Goal: Task Accomplishment & Management: Manage account settings

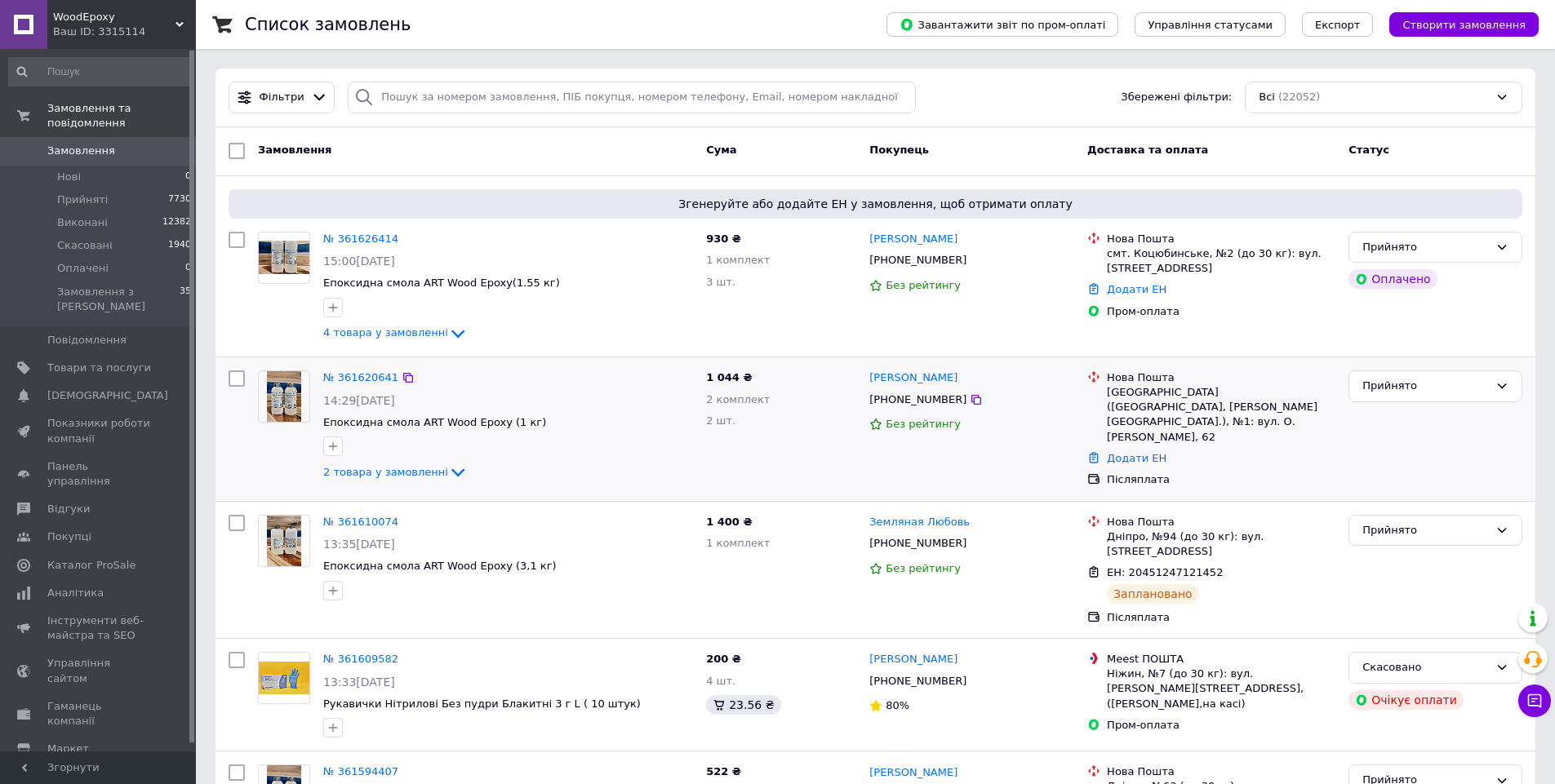
click at [1129, 448] on div "Додати ЕН" at bounding box center [1222, 459] width 235 height 22
click at [1141, 452] on link "Додати ЕН" at bounding box center [1136, 458] width 60 height 12
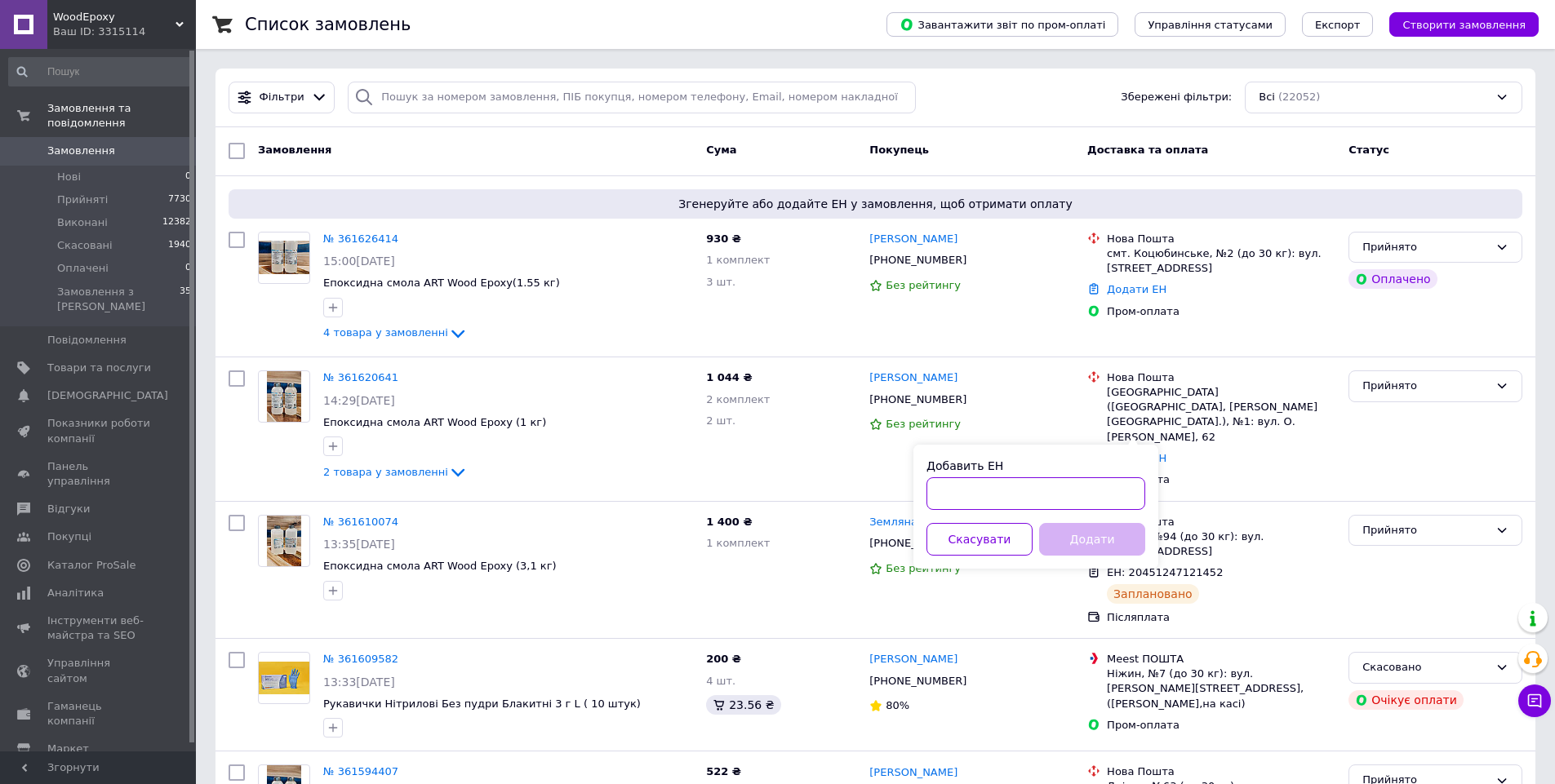
click at [1056, 493] on input "Добавить ЕН" at bounding box center [1035, 493] width 219 height 32
paste input "20451247267829"
type input "20451247267829"
click at [1108, 535] on button "Додати" at bounding box center [1092, 539] width 106 height 32
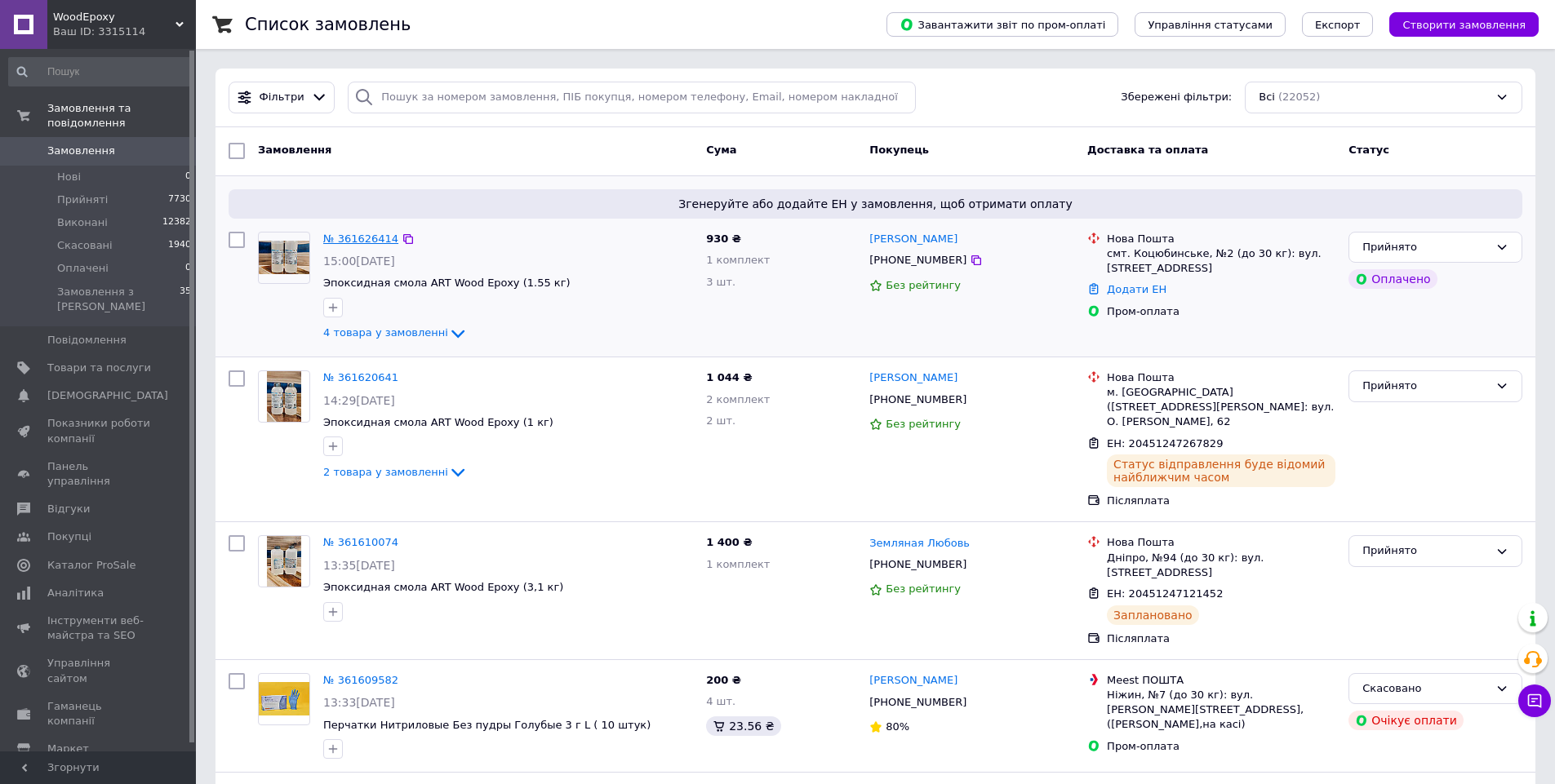
click at [331, 242] on link "№ 361626414" at bounding box center [361, 238] width 75 height 12
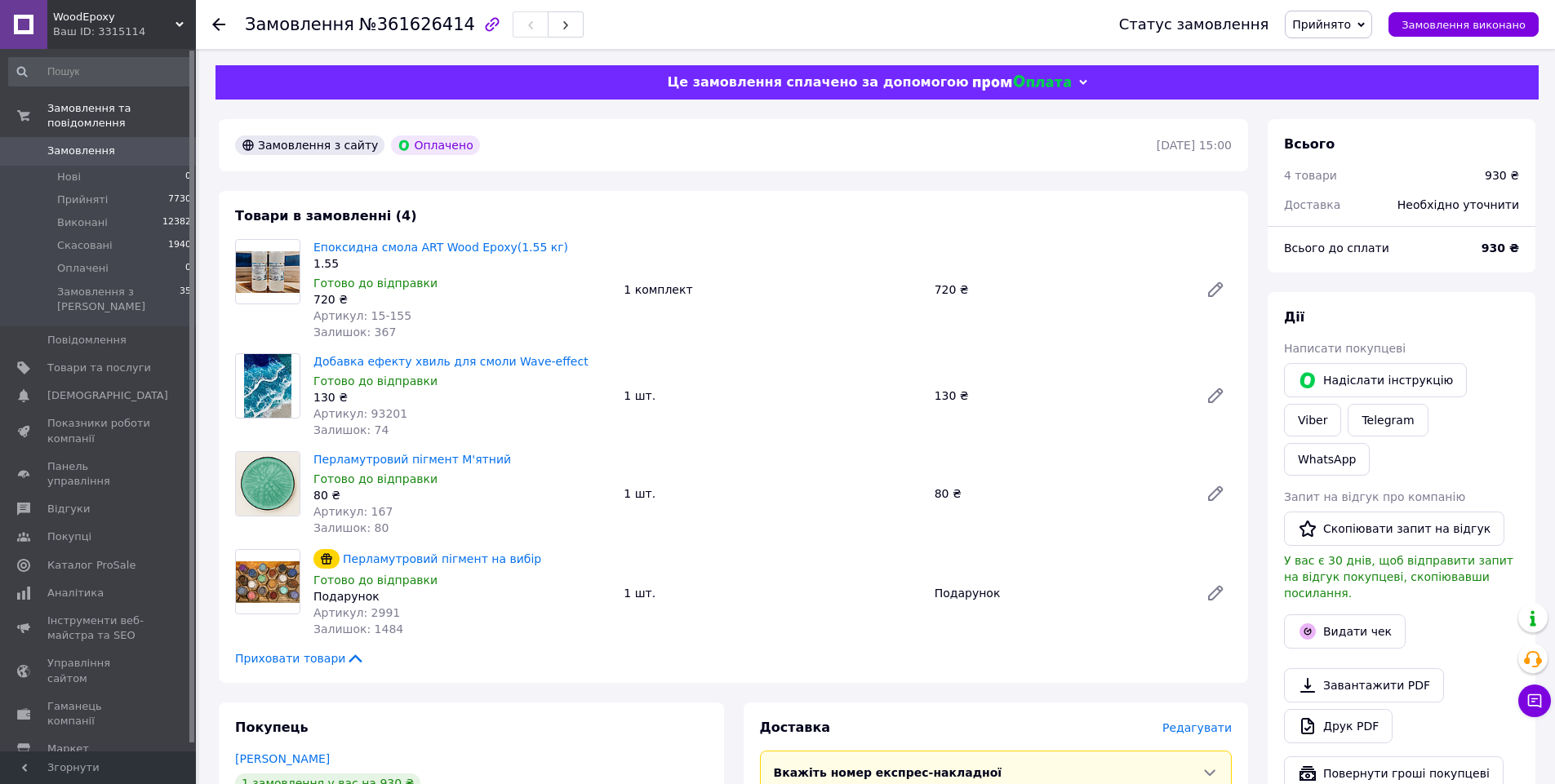
scroll to position [490, 0]
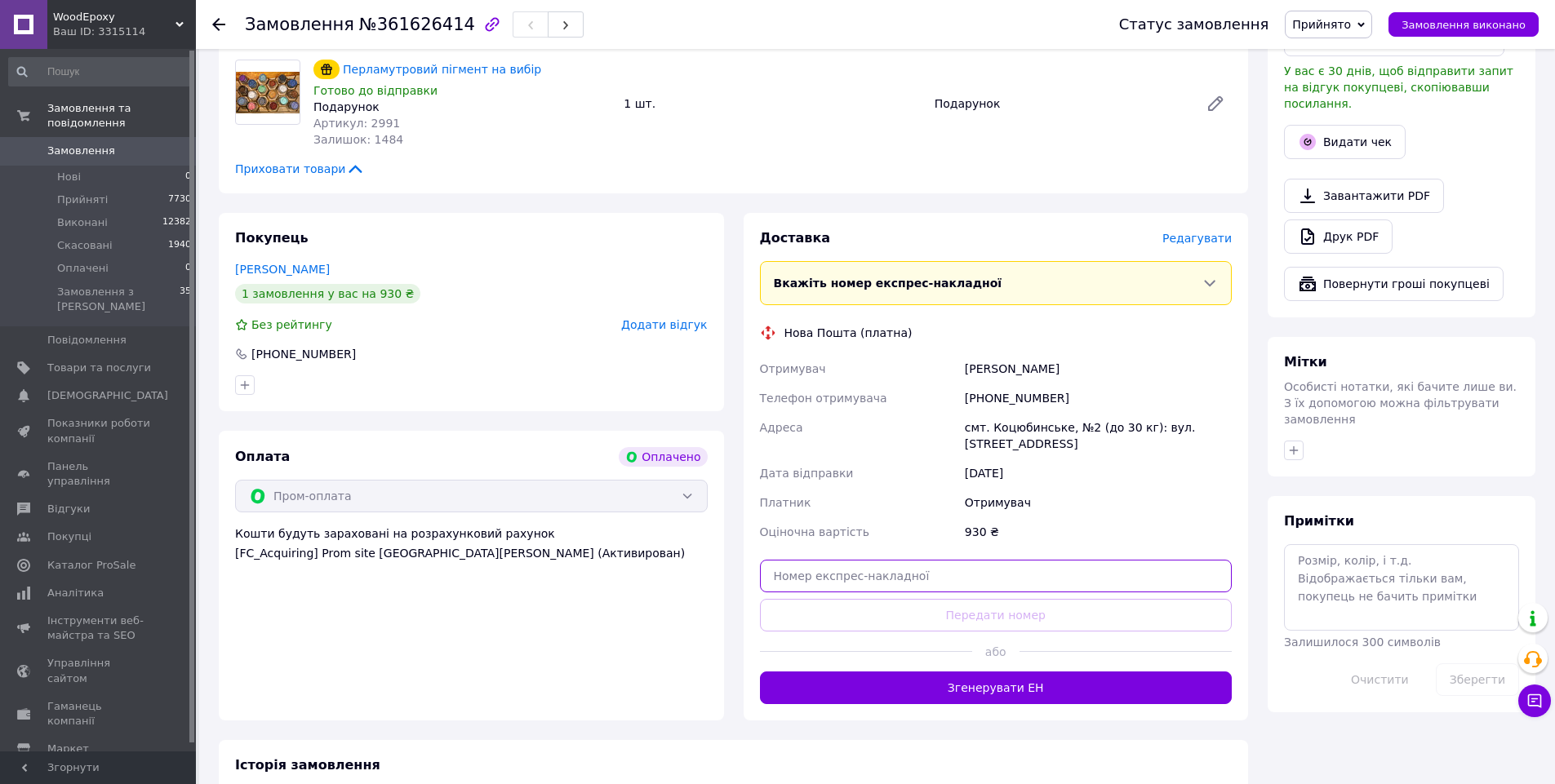
click at [938, 568] on input "text" at bounding box center [996, 575] width 473 height 32
paste input "20451247268769"
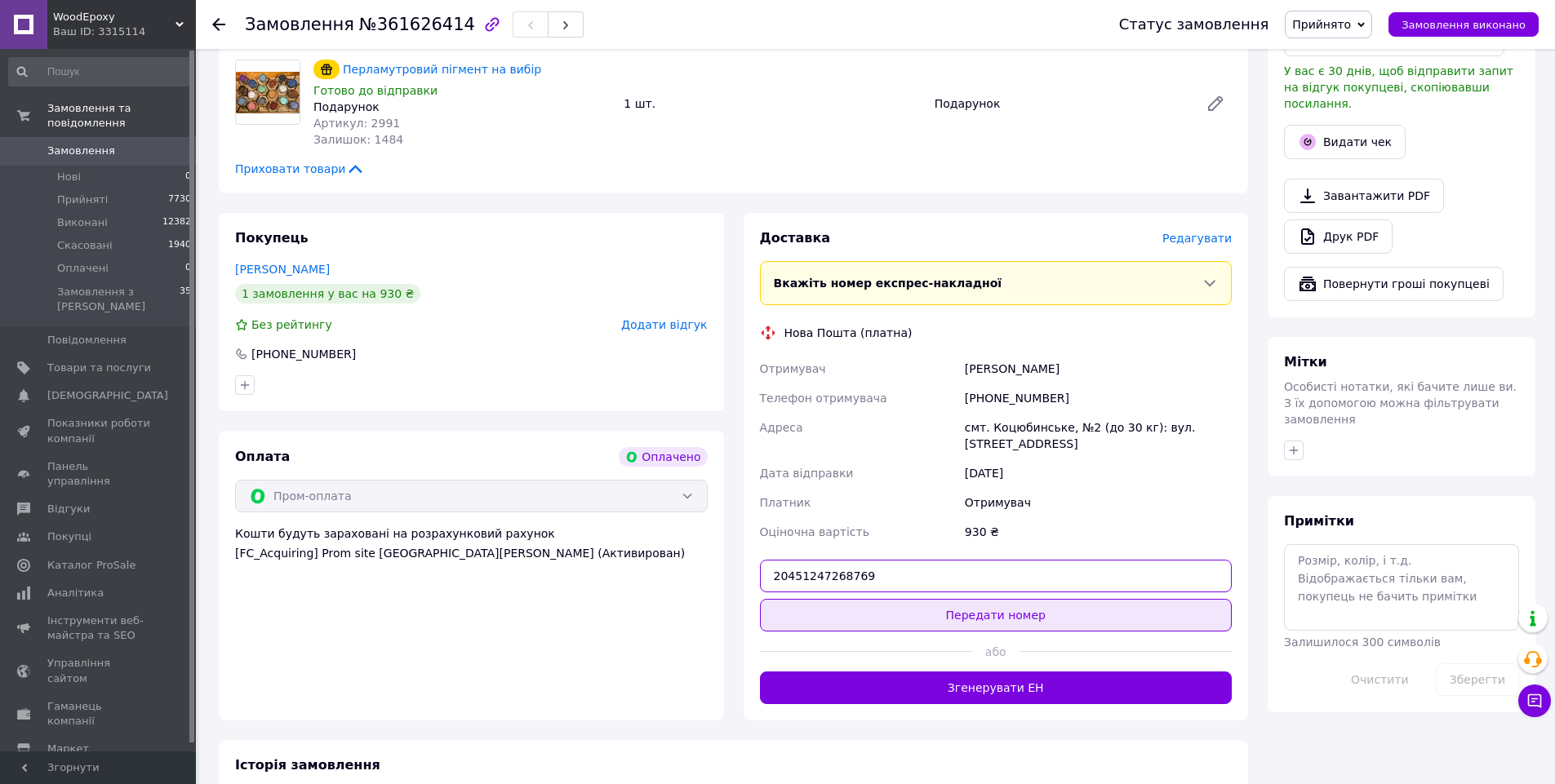
type input "20451247268769"
click at [1027, 617] on button "Передати номер" at bounding box center [996, 614] width 473 height 32
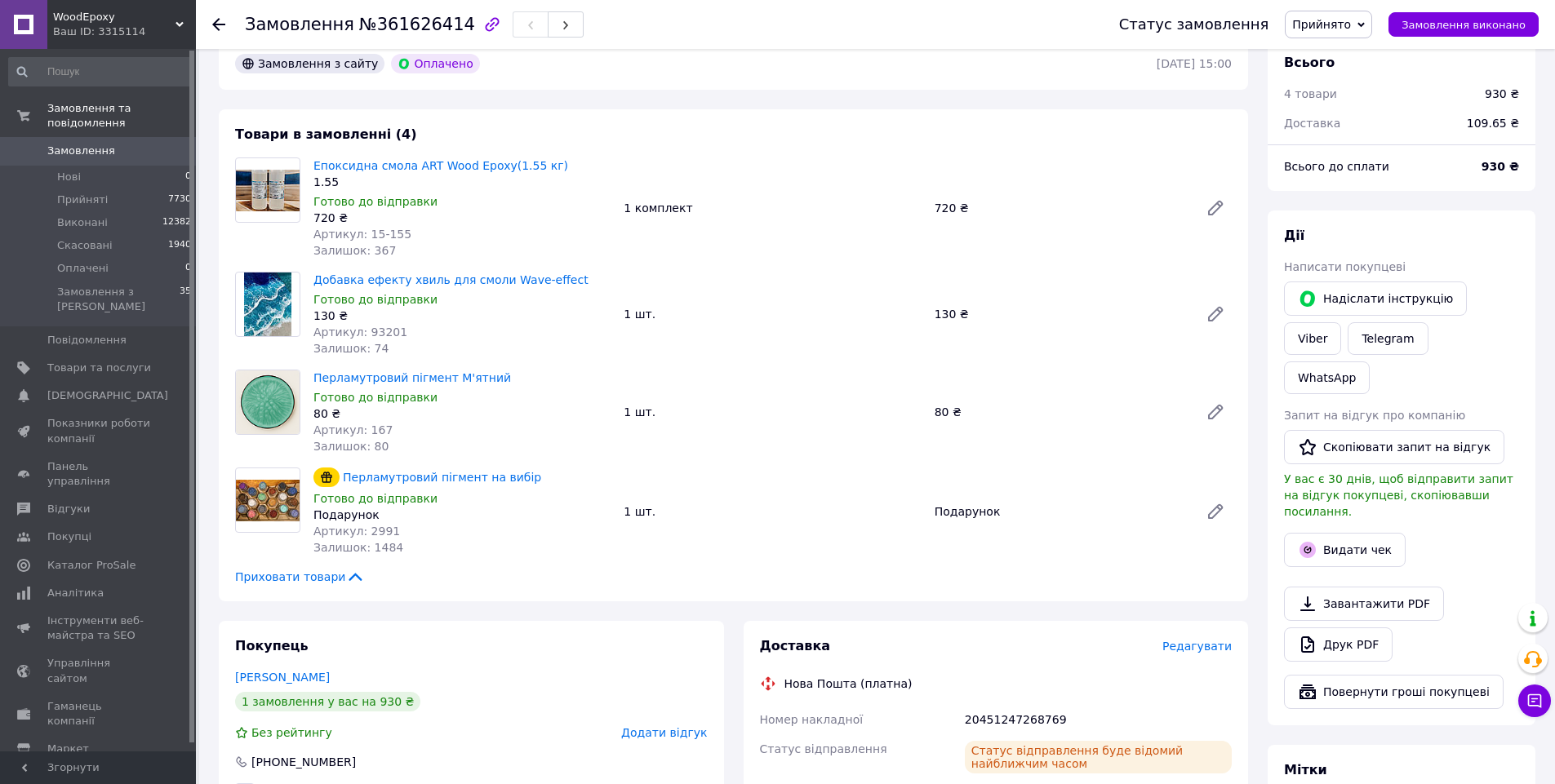
scroll to position [0, 0]
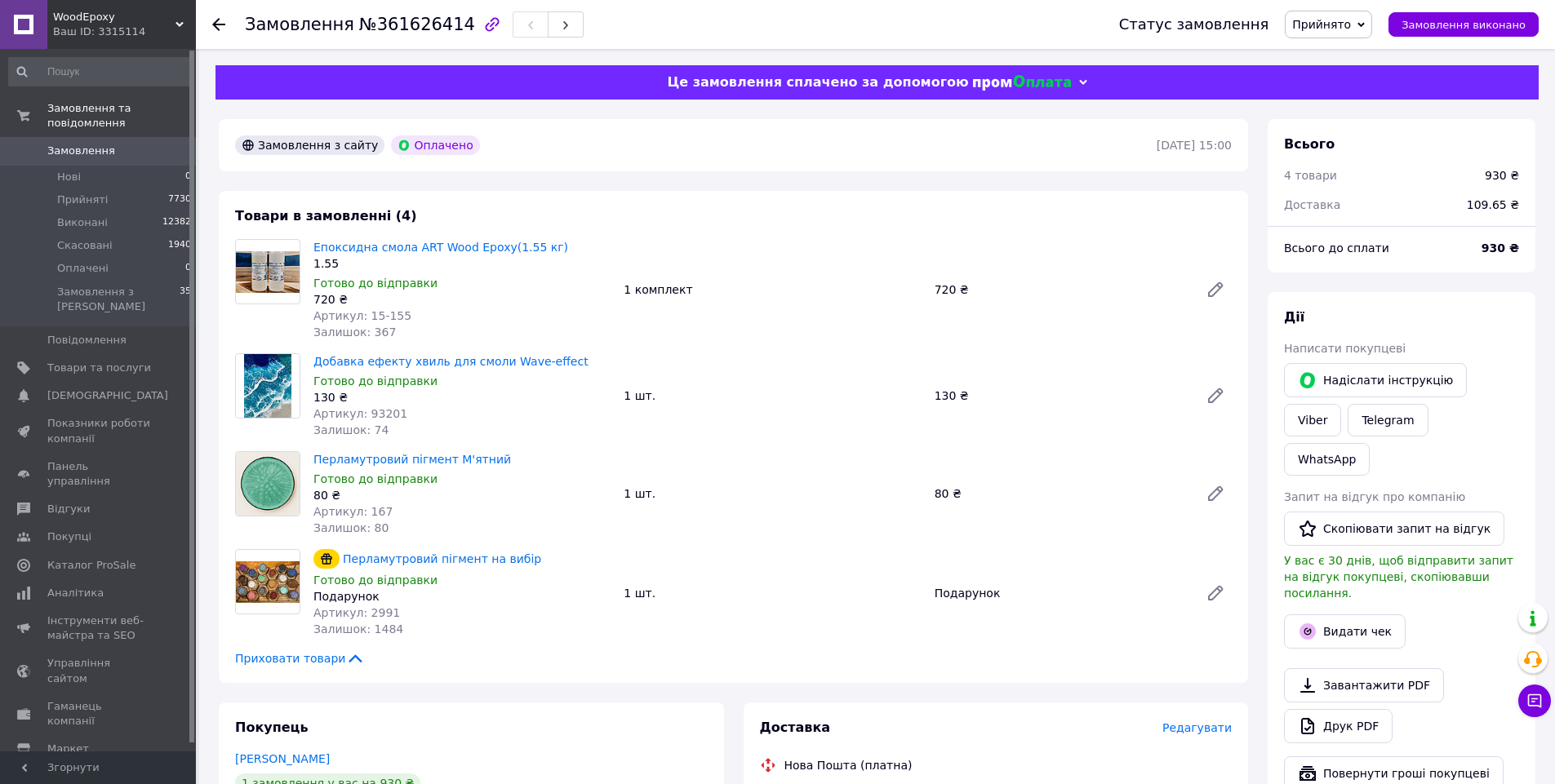
click at [95, 144] on span "Замовлення" at bounding box center [80, 151] width 68 height 15
